Goal: Find specific page/section: Find specific page/section

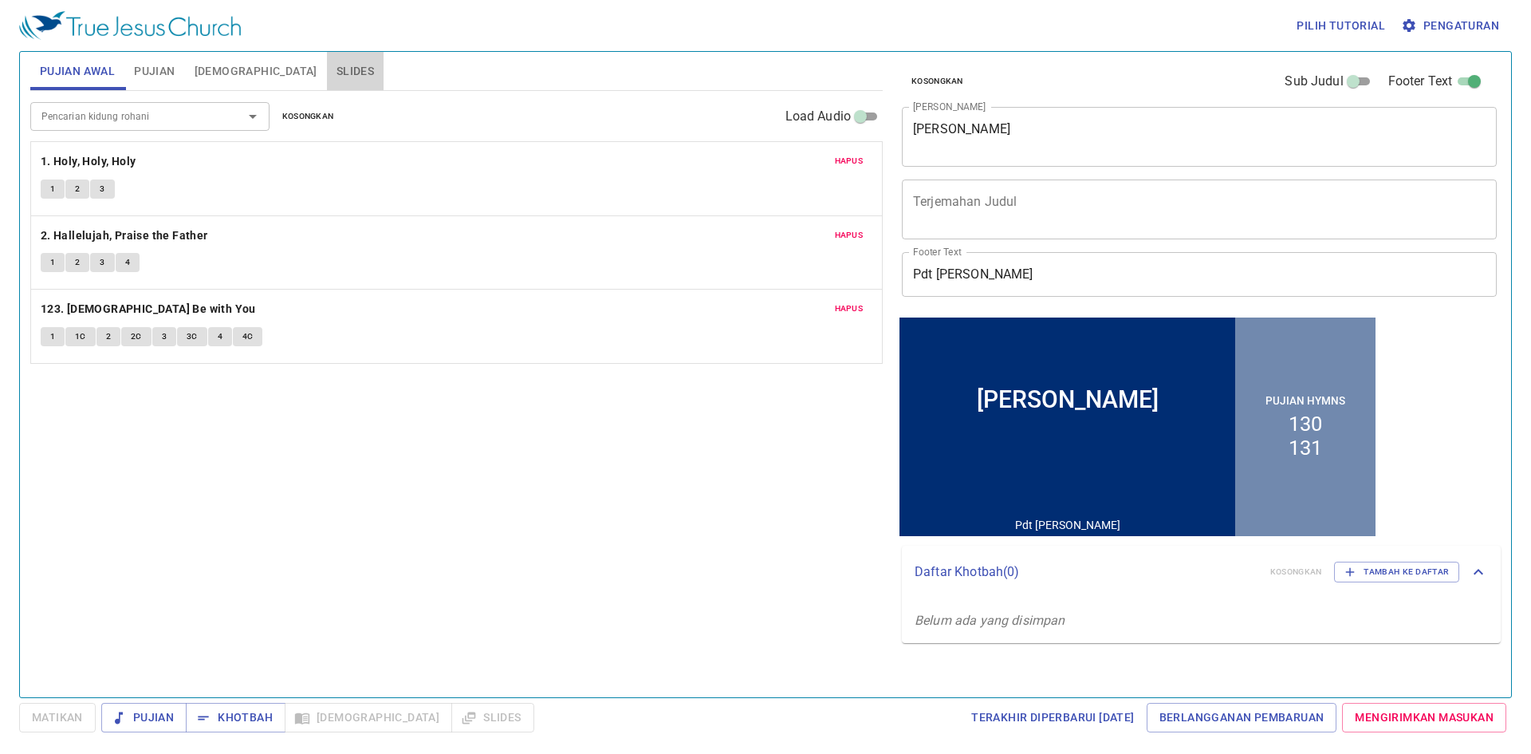
click at [337, 72] on span "Slides" at bounding box center [355, 71] width 37 height 20
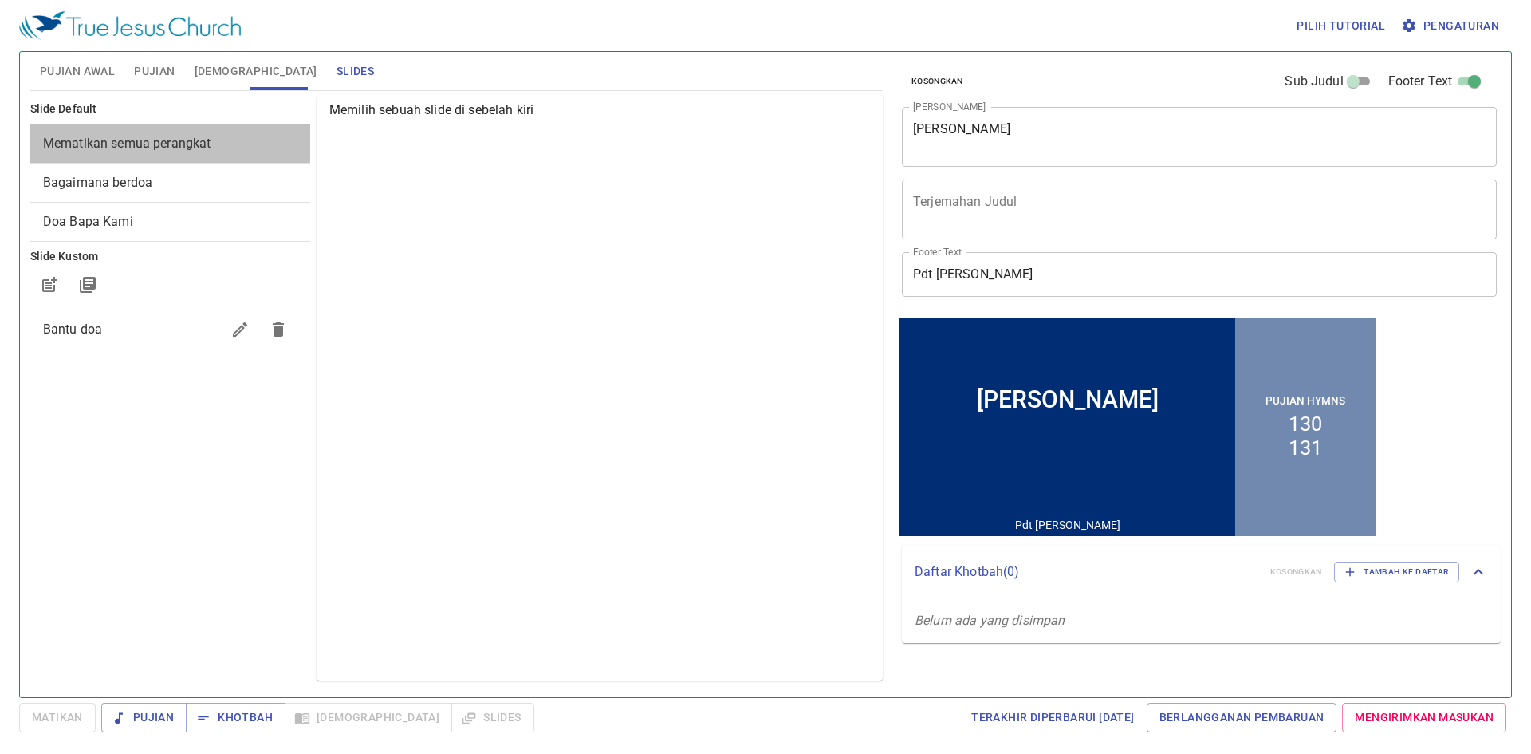
click at [175, 138] on span "Mematikan semua perangkat" at bounding box center [127, 143] width 168 height 15
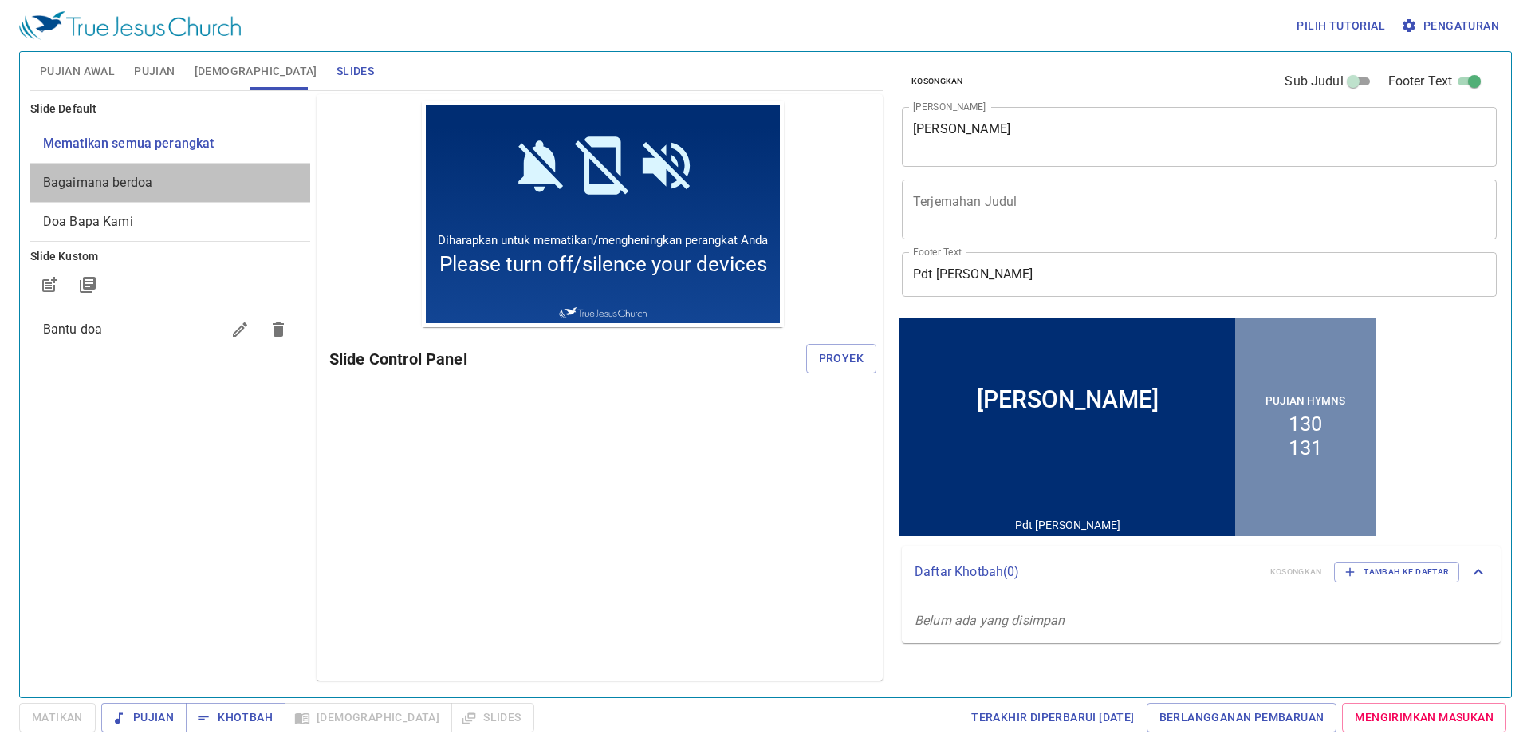
click at [168, 179] on span "Bagaimana berdoa" at bounding box center [170, 182] width 254 height 19
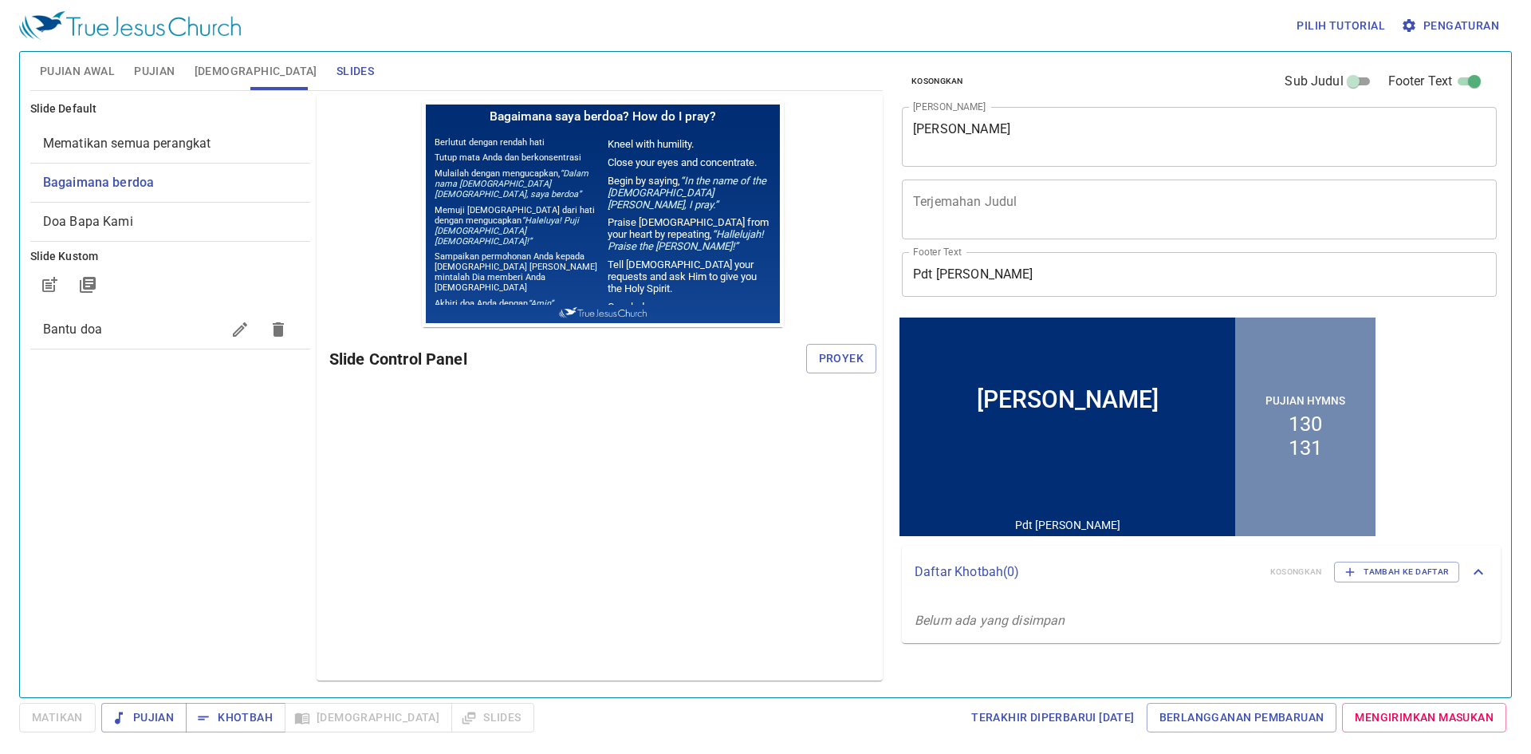
click at [164, 215] on span "Doa Bapa Kami" at bounding box center [170, 221] width 254 height 19
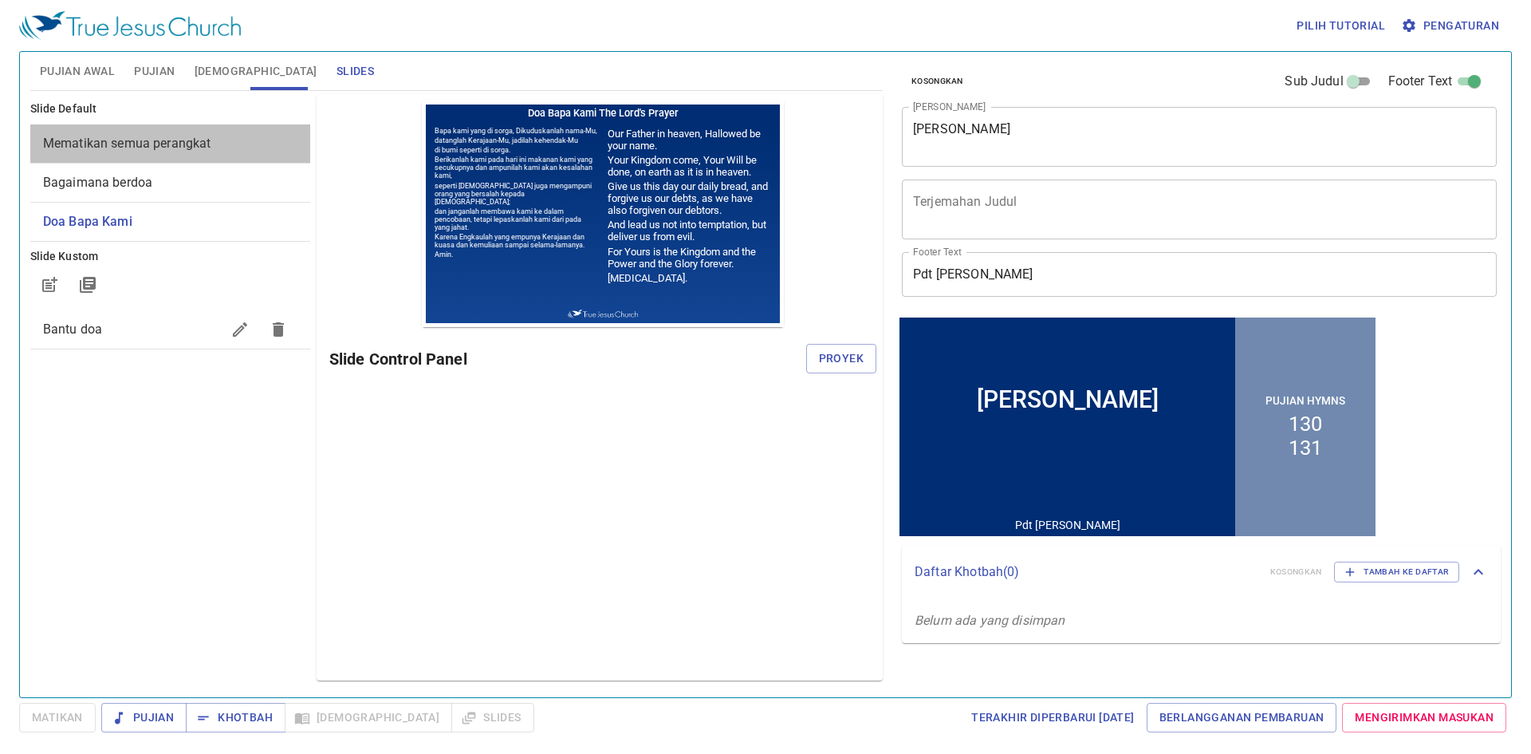
click at [160, 147] on span "Mematikan semua perangkat" at bounding box center [127, 143] width 168 height 15
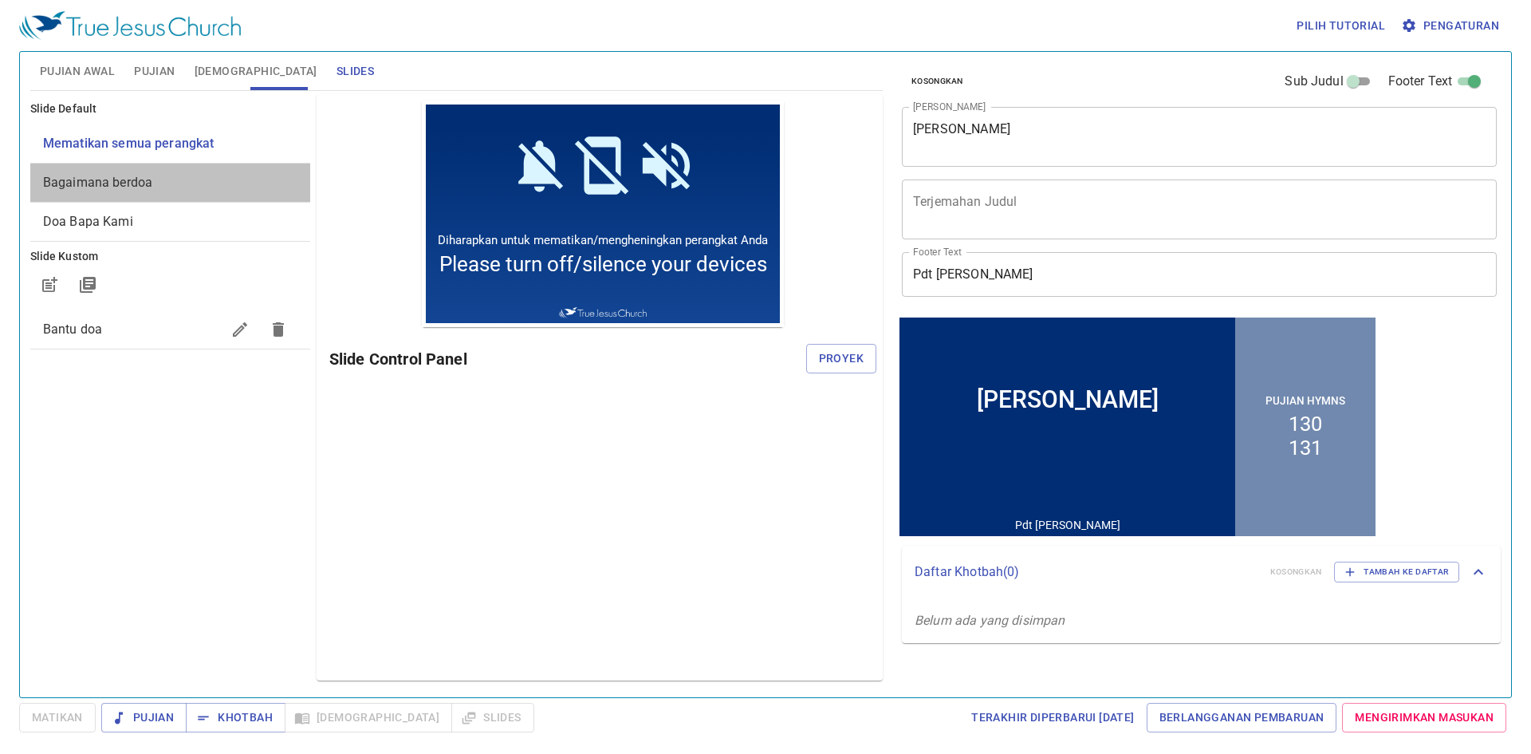
click at [157, 175] on span "Bagaimana berdoa" at bounding box center [170, 182] width 254 height 19
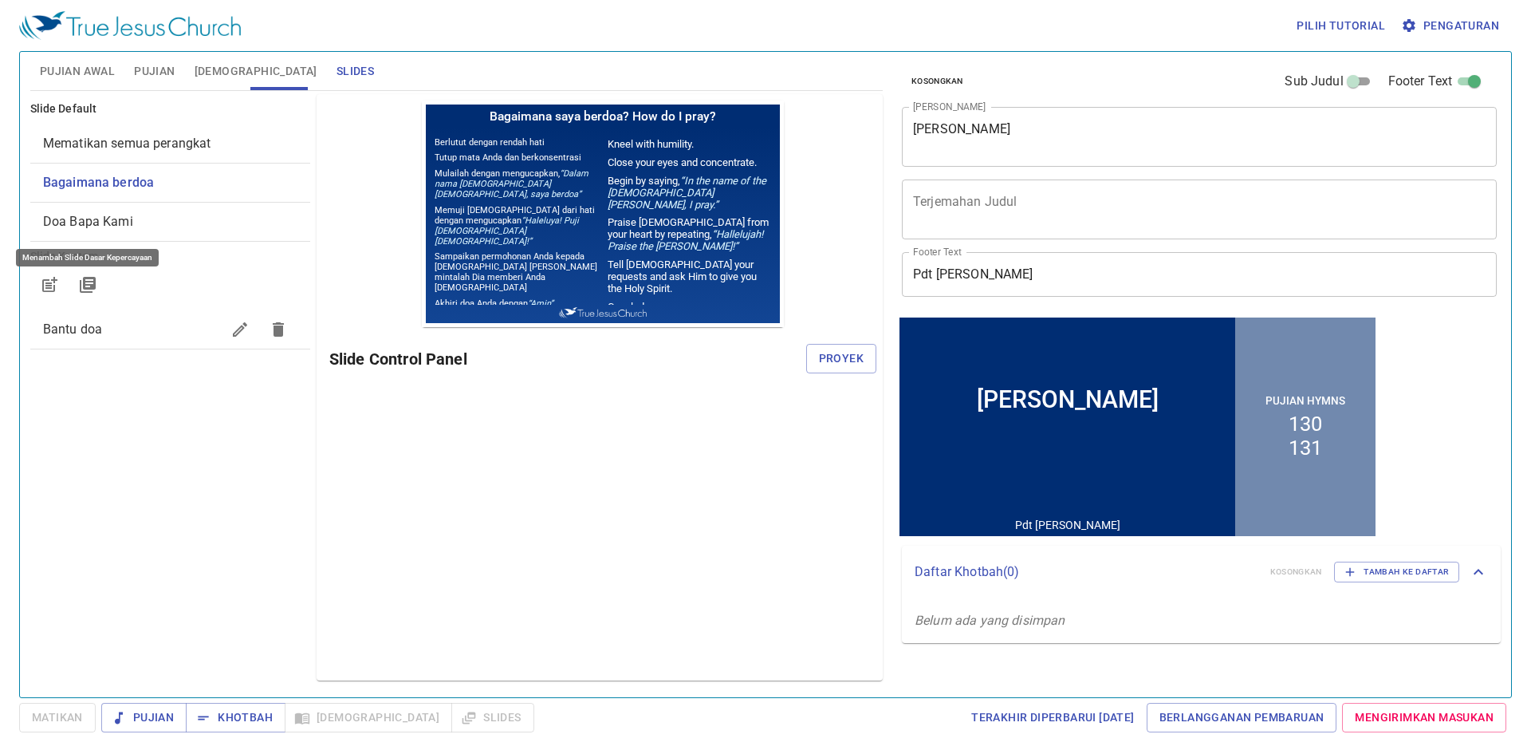
click at [79, 286] on icon "button" at bounding box center [87, 284] width 19 height 19
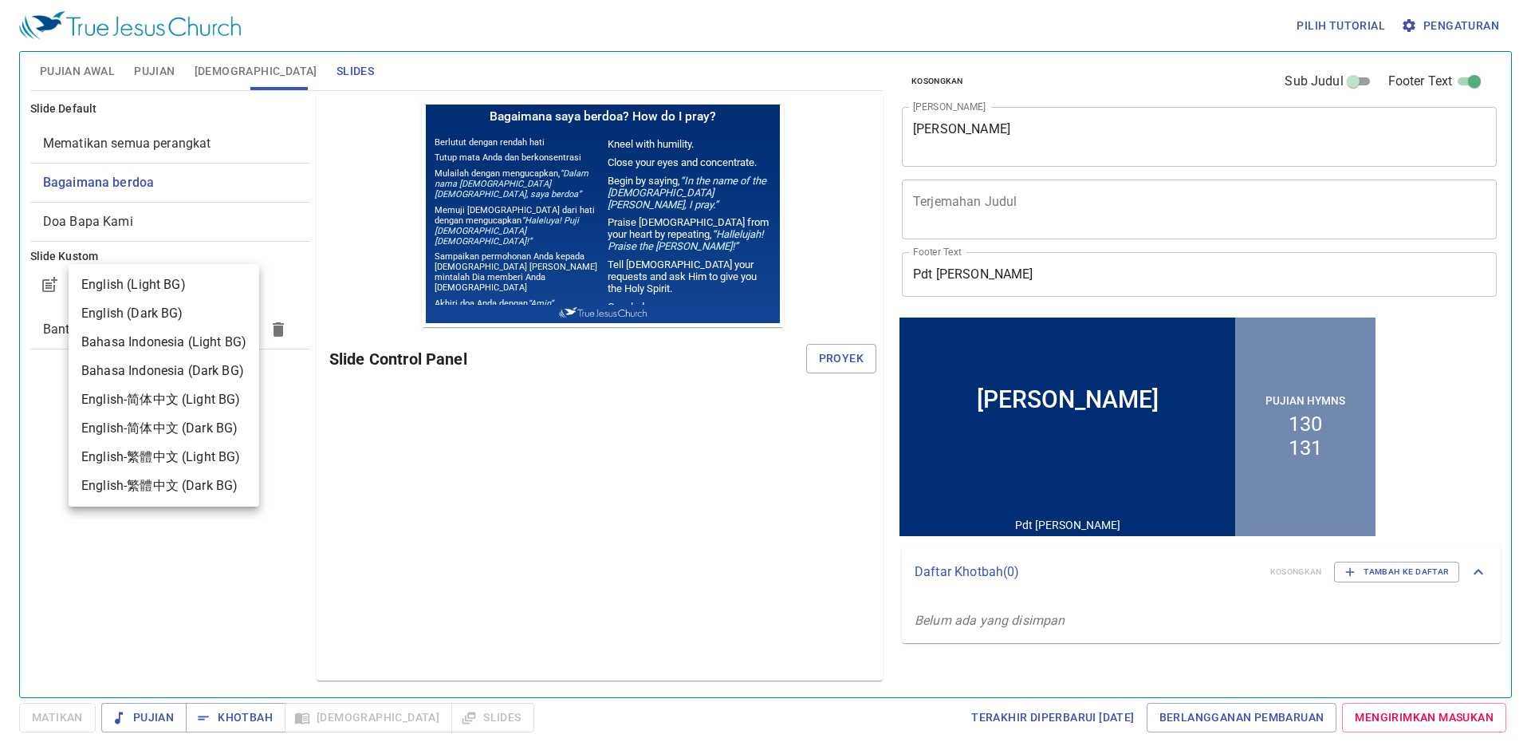
click at [175, 282] on div "English (Light BG)" at bounding box center [133, 284] width 104 height 19
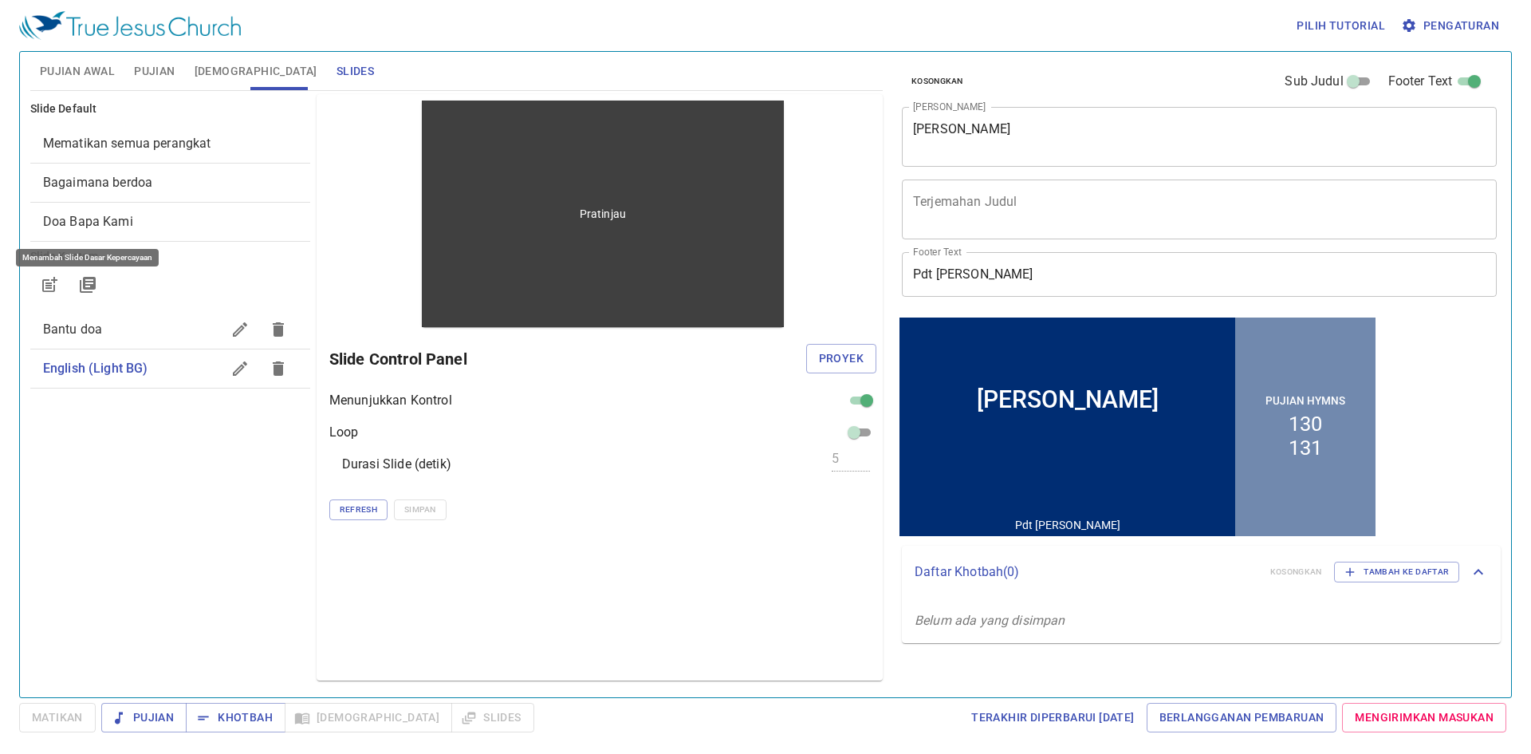
click at [722, 310] on div "Pratinjau" at bounding box center [603, 213] width 362 height 226
click at [750, 309] on div "Pratinjau" at bounding box center [603, 213] width 362 height 226
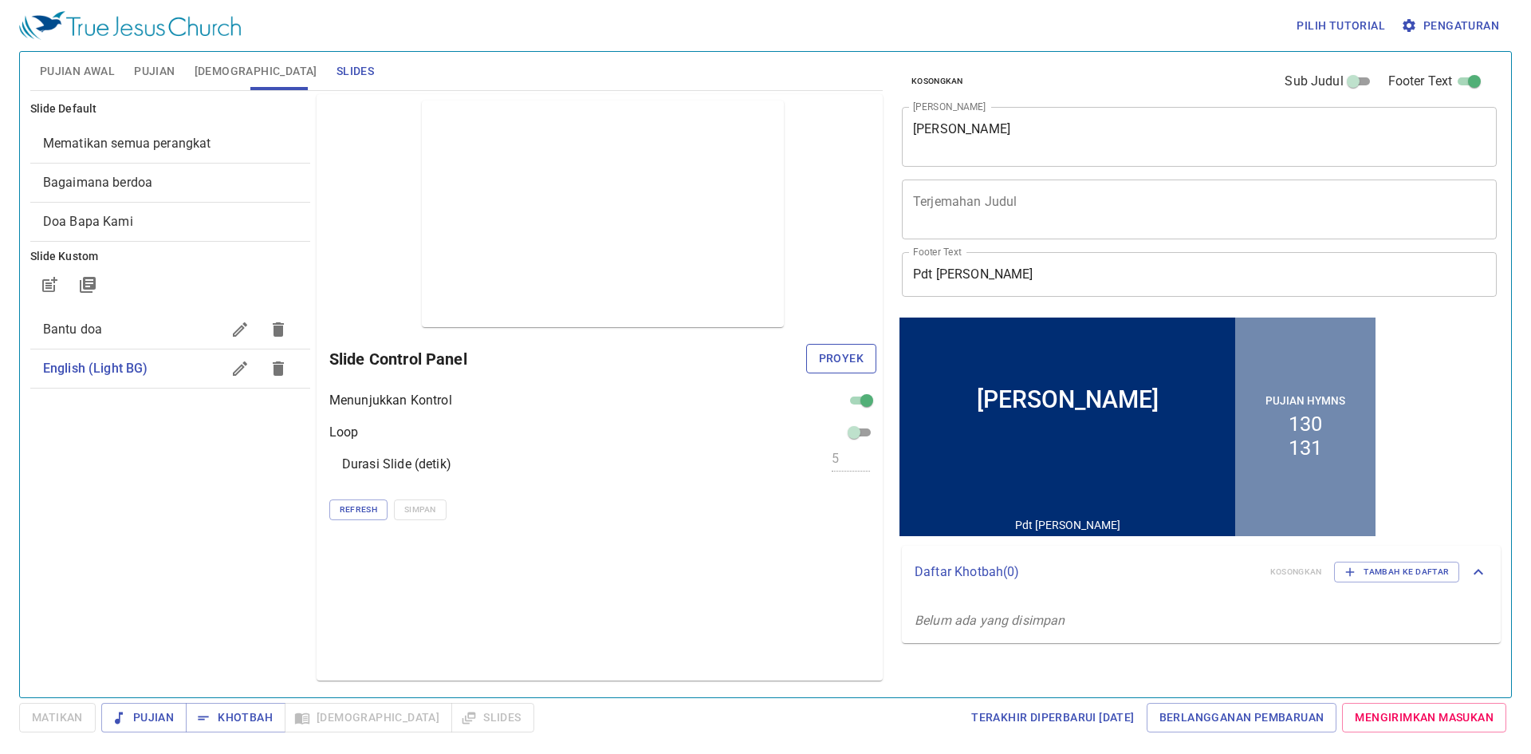
click at [820, 346] on button "Proyek" at bounding box center [841, 359] width 70 height 30
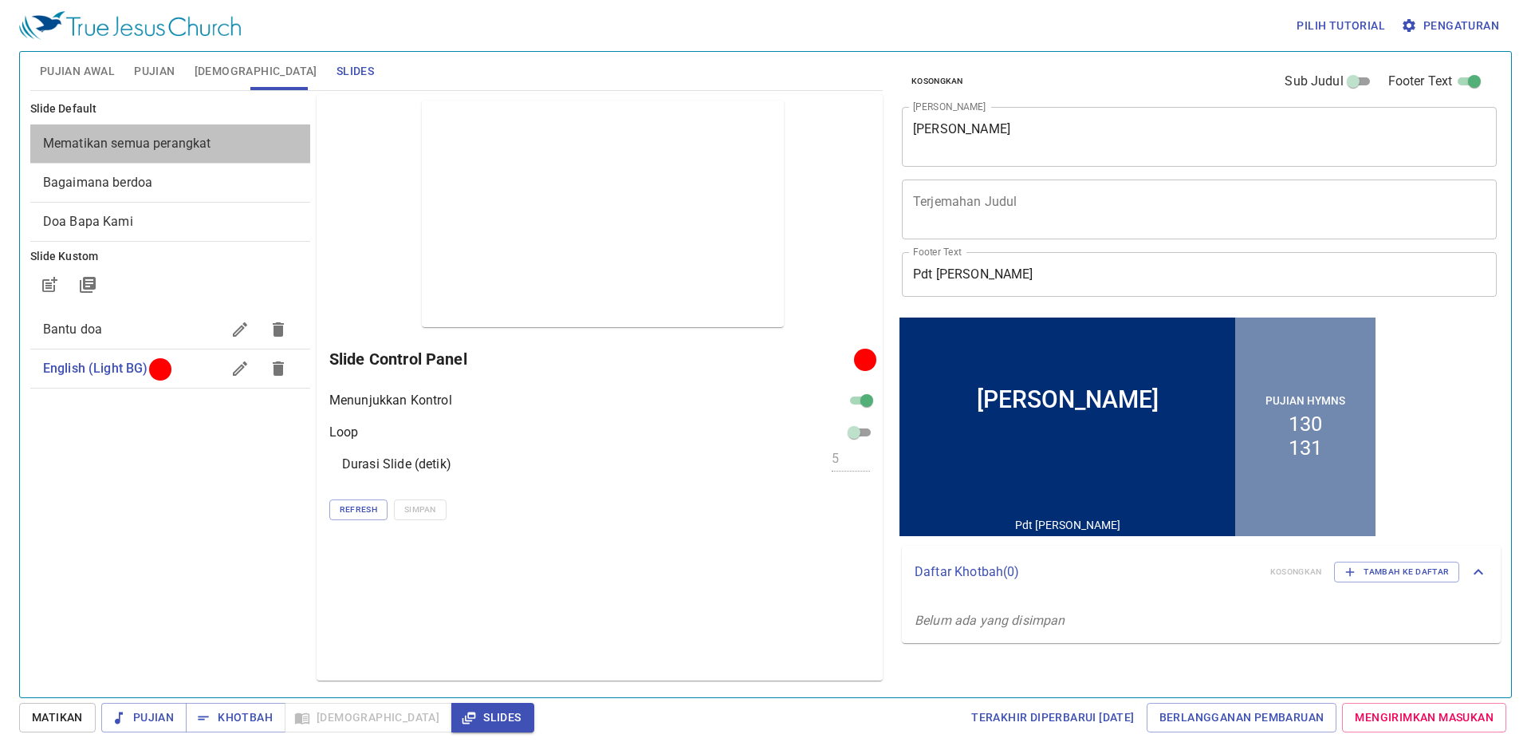
click at [162, 148] on span "Mematikan semua perangkat" at bounding box center [127, 143] width 168 height 15
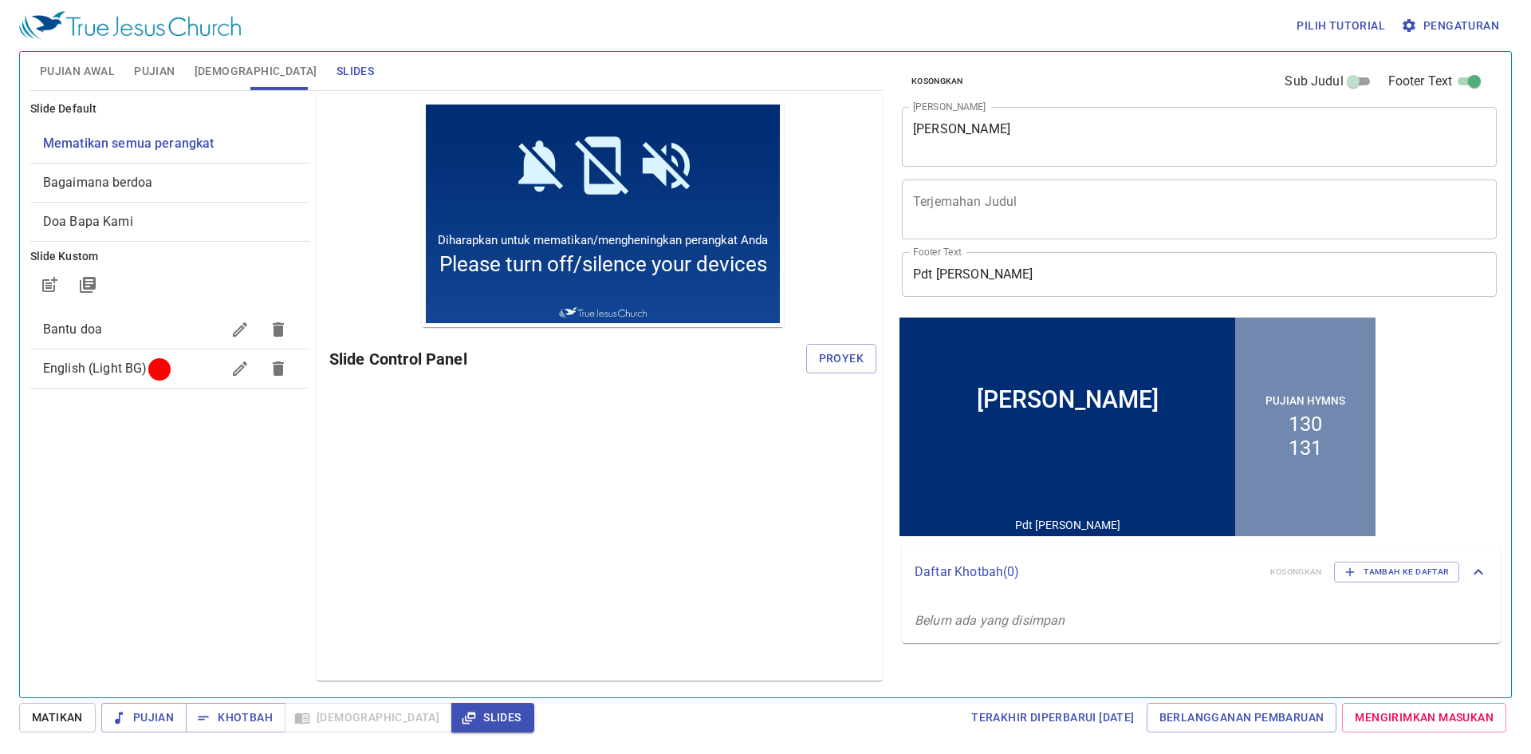
click at [180, 177] on span "Bagaimana berdoa" at bounding box center [170, 182] width 254 height 19
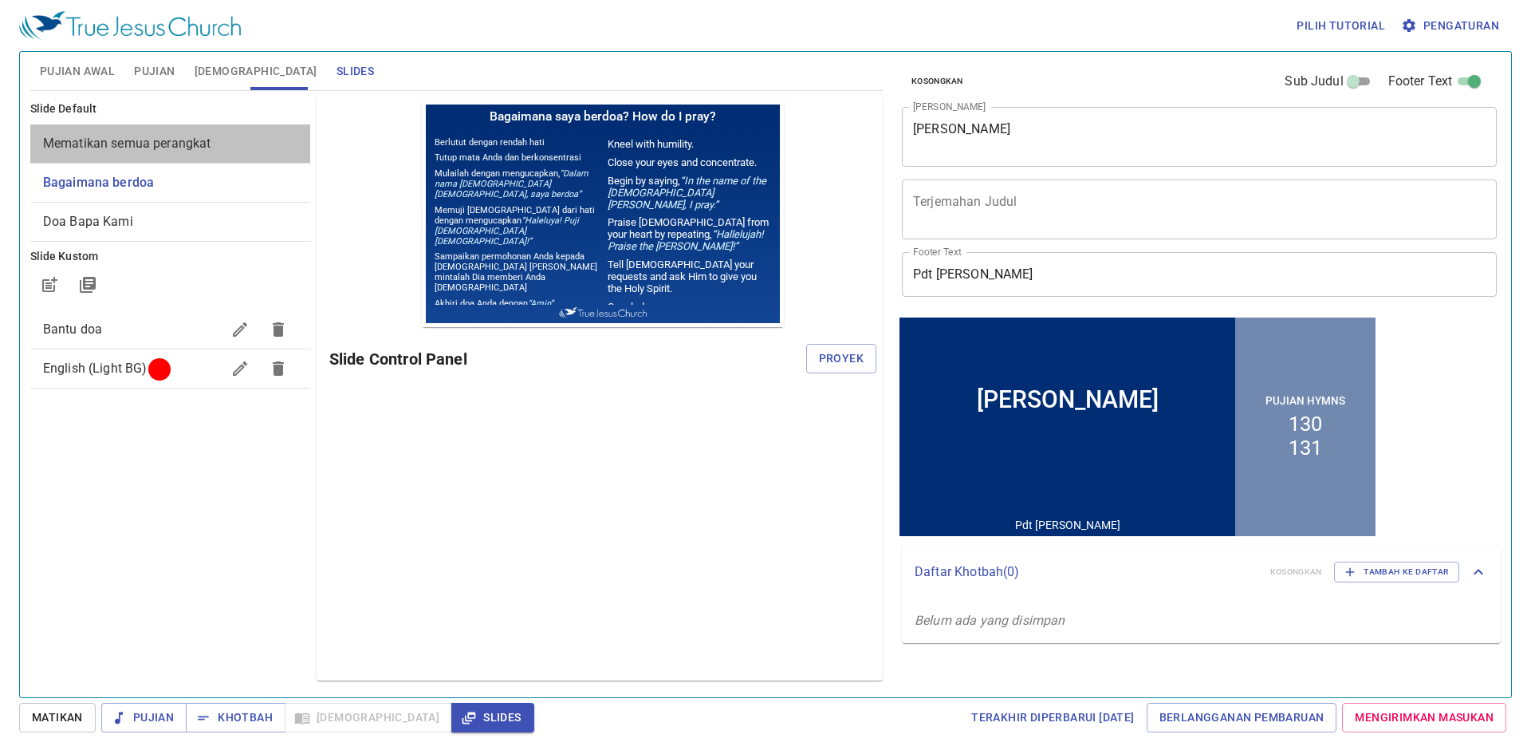
click at [181, 135] on span "Mematikan semua perangkat" at bounding box center [170, 143] width 254 height 19
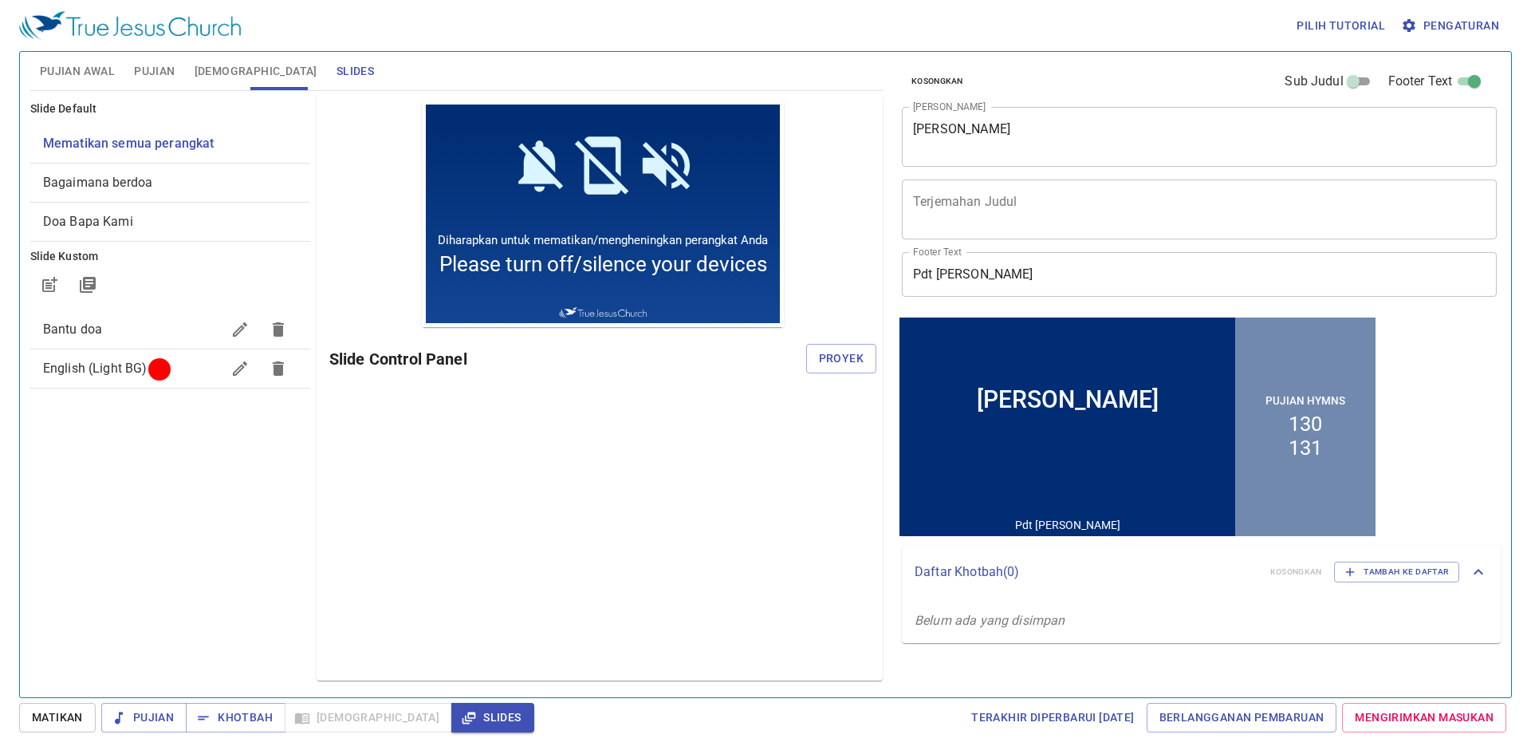
click at [185, 176] on span "Bagaimana berdoa" at bounding box center [170, 182] width 254 height 19
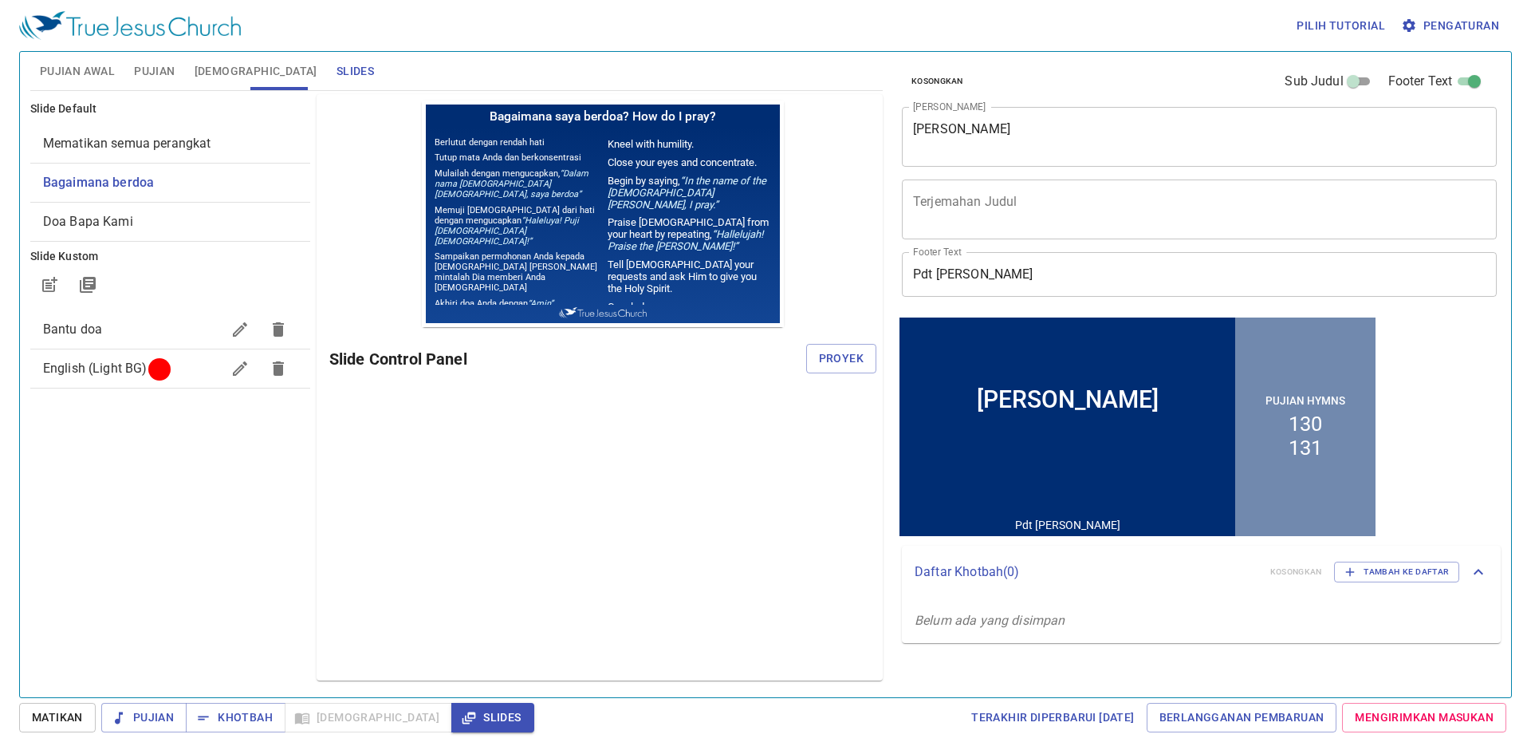
click at [183, 138] on span "Mematikan semua perangkat" at bounding box center [127, 143] width 168 height 15
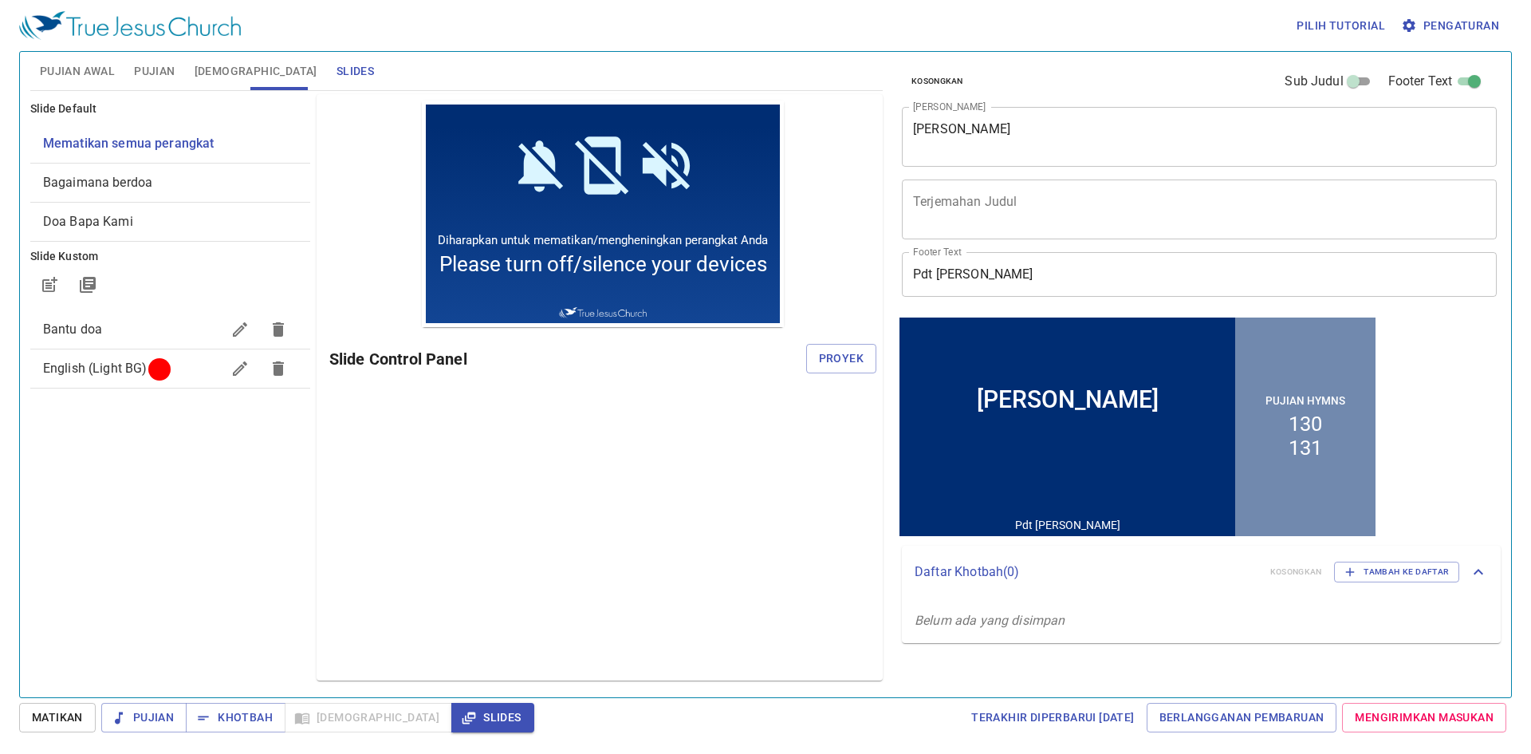
click at [176, 195] on div "Bagaimana berdoa" at bounding box center [170, 182] width 280 height 38
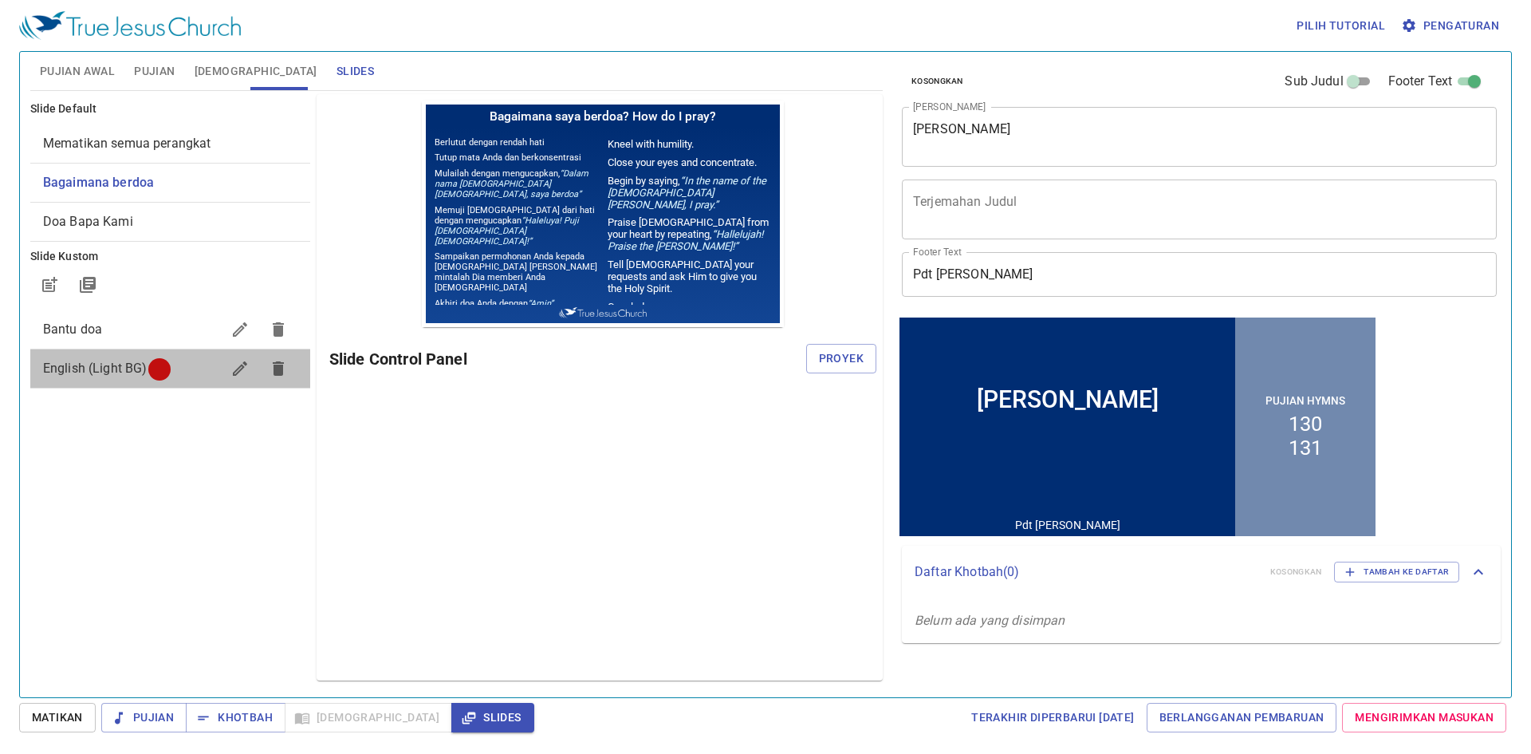
click at [180, 372] on span "English (Light BG)" at bounding box center [132, 368] width 178 height 19
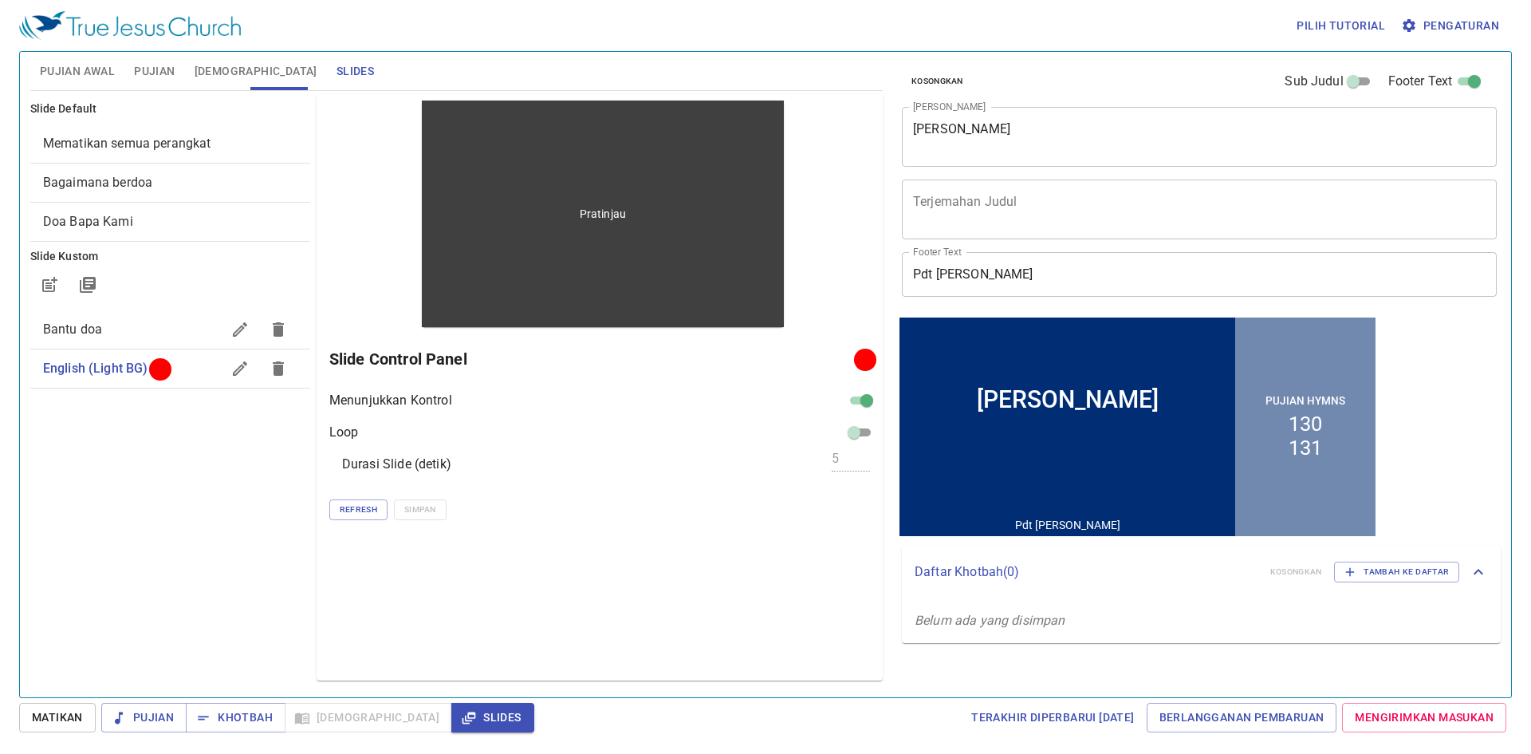
click at [738, 310] on div "Pratinjau" at bounding box center [603, 213] width 362 height 226
